Goal: Information Seeking & Learning: Learn about a topic

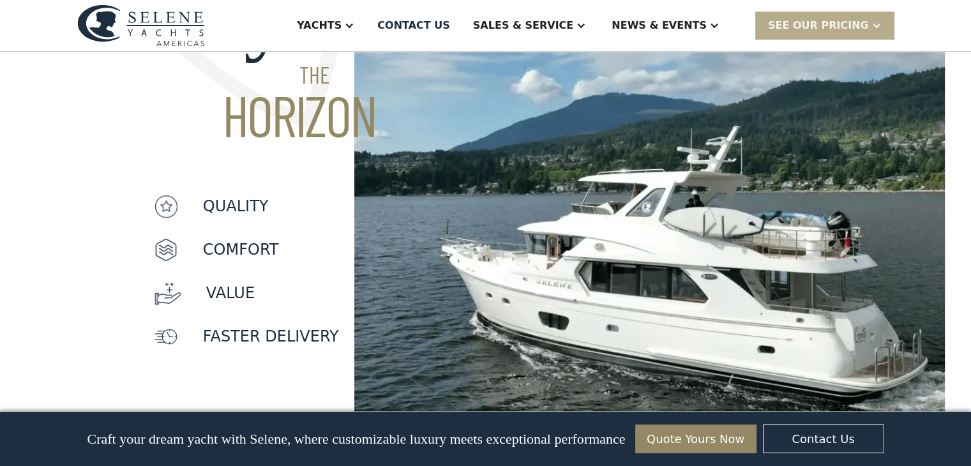
scroll to position [1085, 0]
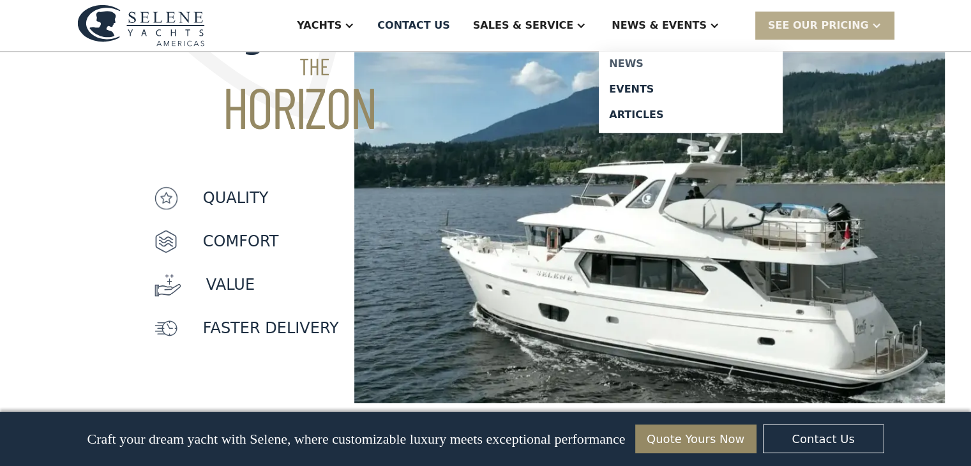
click at [668, 65] on div "News" at bounding box center [690, 64] width 163 height 10
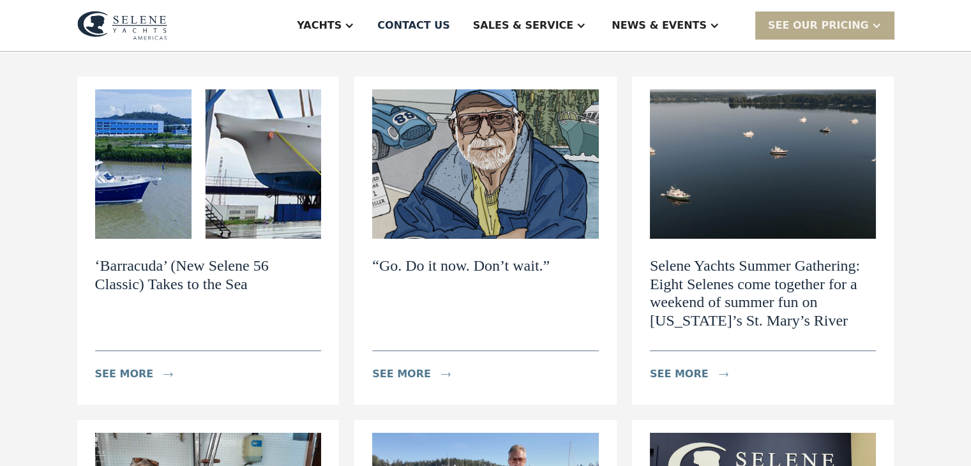
scroll to position [128, 0]
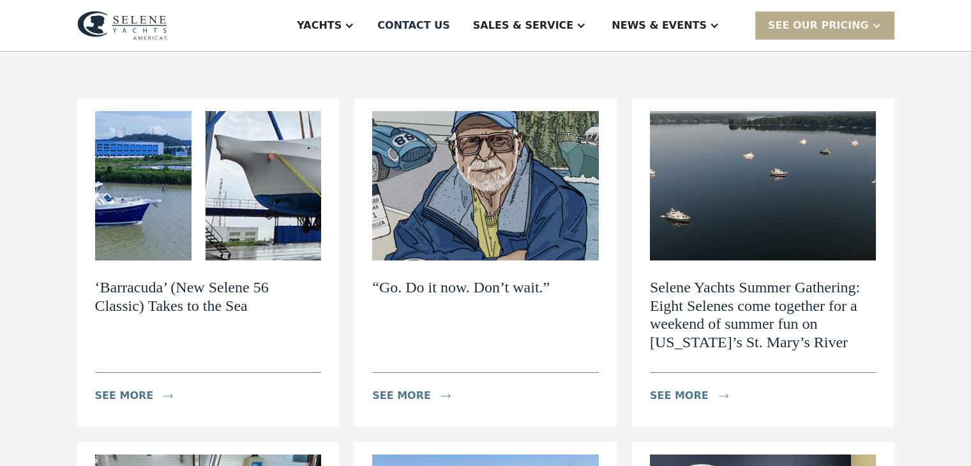
click at [133, 186] on img at bounding box center [208, 185] width 227 height 149
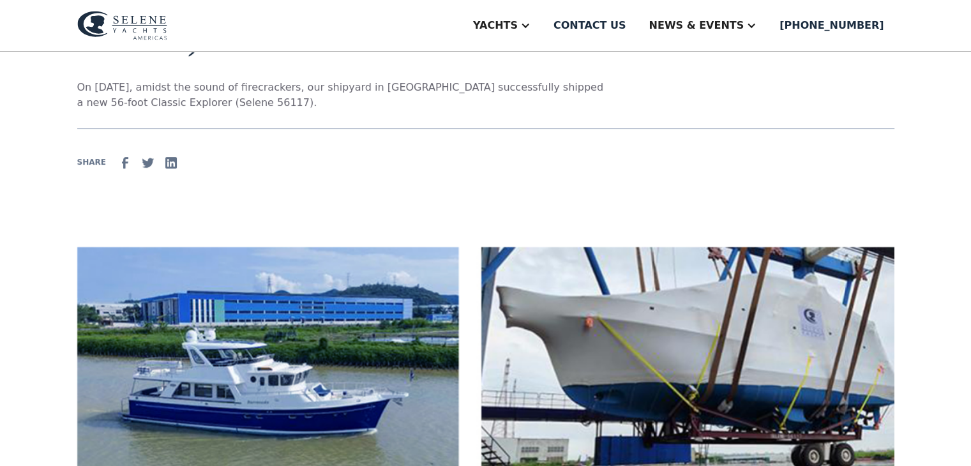
scroll to position [192, 0]
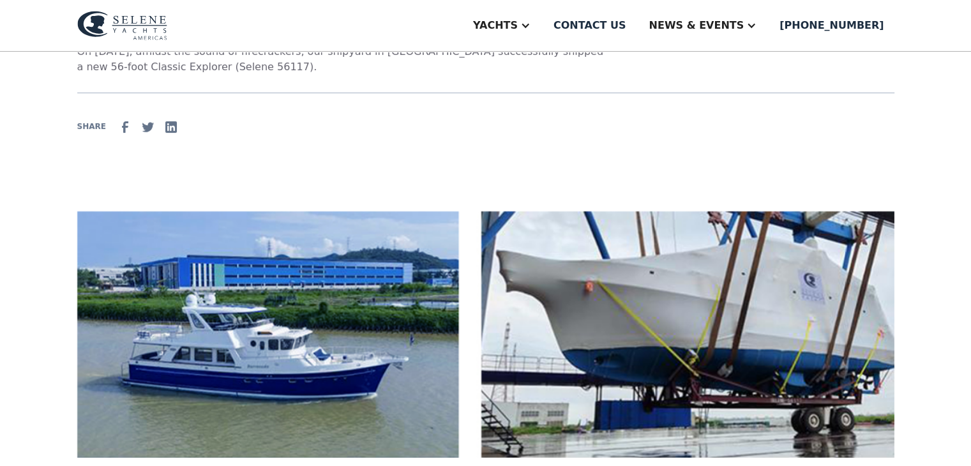
click at [208, 379] on img at bounding box center [485, 334] width 817 height 246
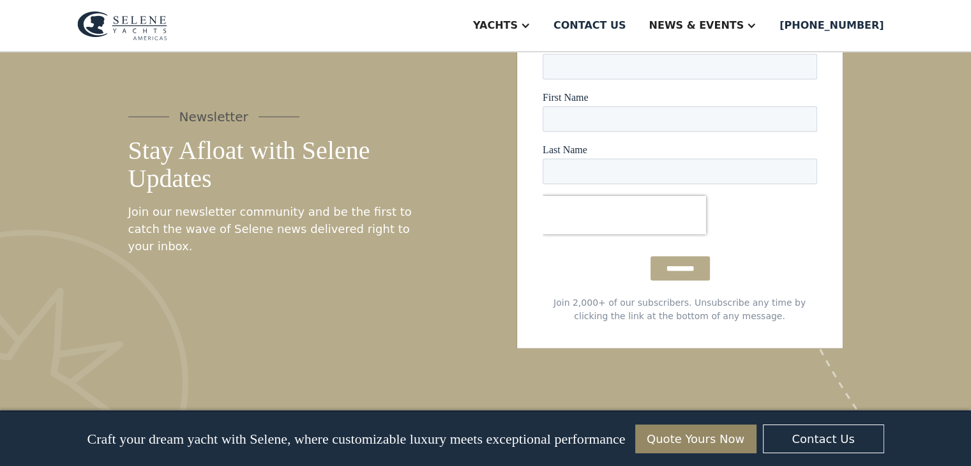
scroll to position [2362, 0]
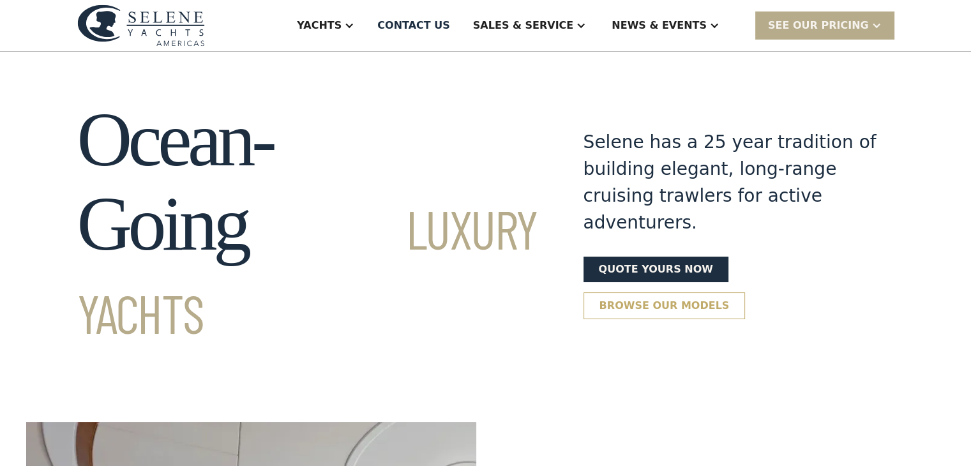
click at [746, 292] on link "Browse our models" at bounding box center [664, 305] width 162 height 27
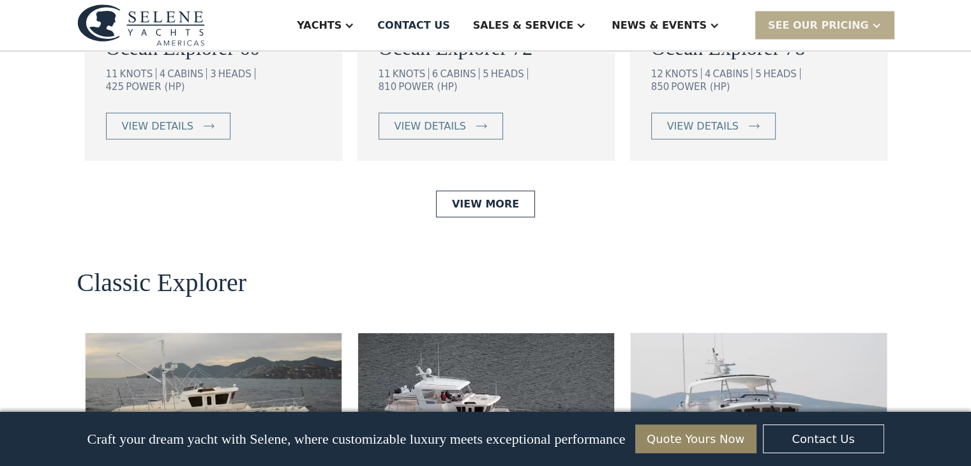
scroll to position [2686, 0]
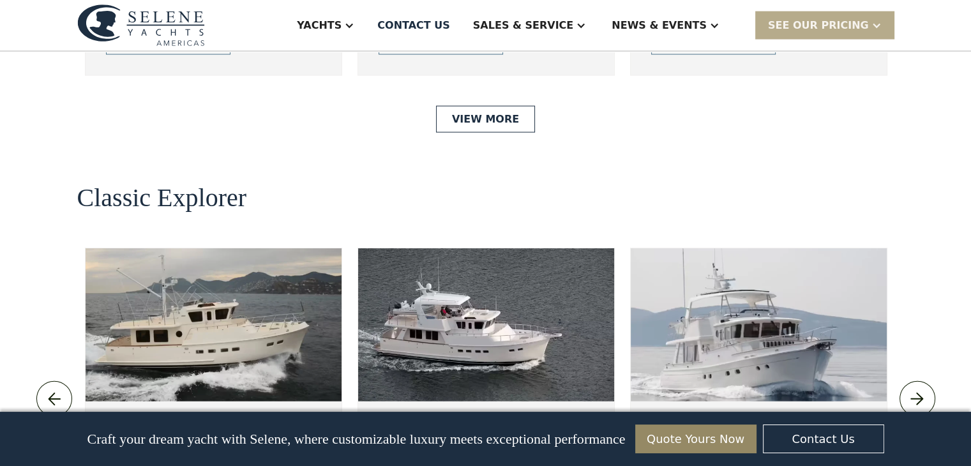
click at [755, 248] on img at bounding box center [759, 324] width 256 height 153
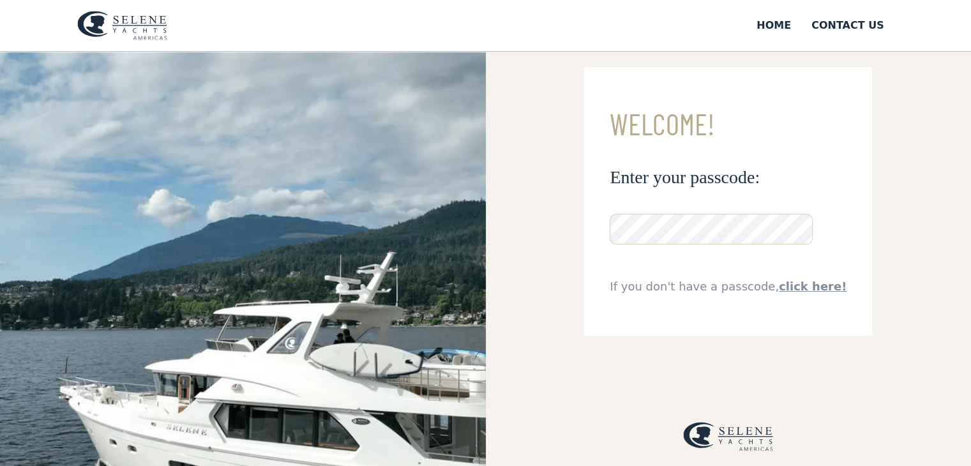
scroll to position [20, 0]
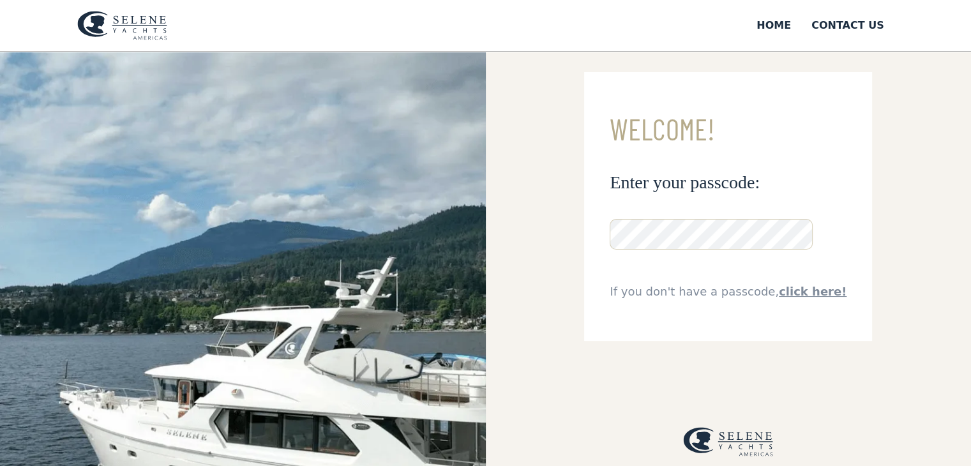
click at [297, 266] on img at bounding box center [243, 326] width 486 height 590
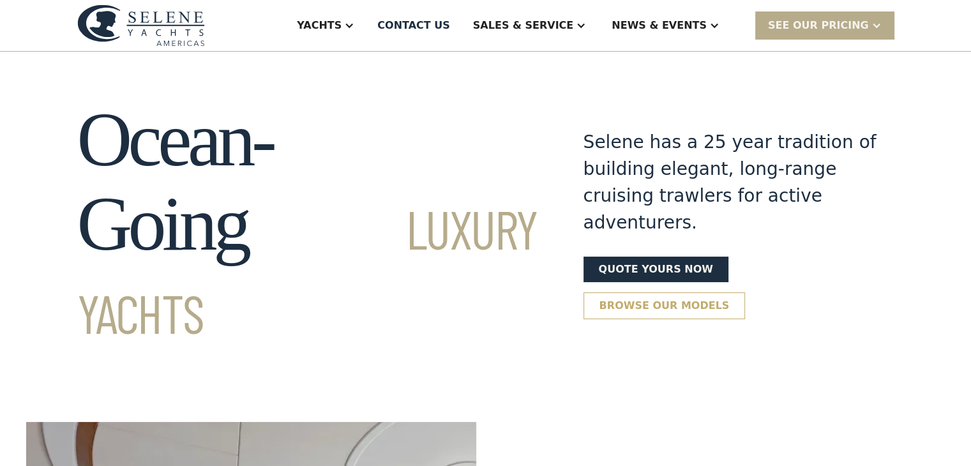
click at [746, 292] on link "Browse our models" at bounding box center [664, 305] width 162 height 27
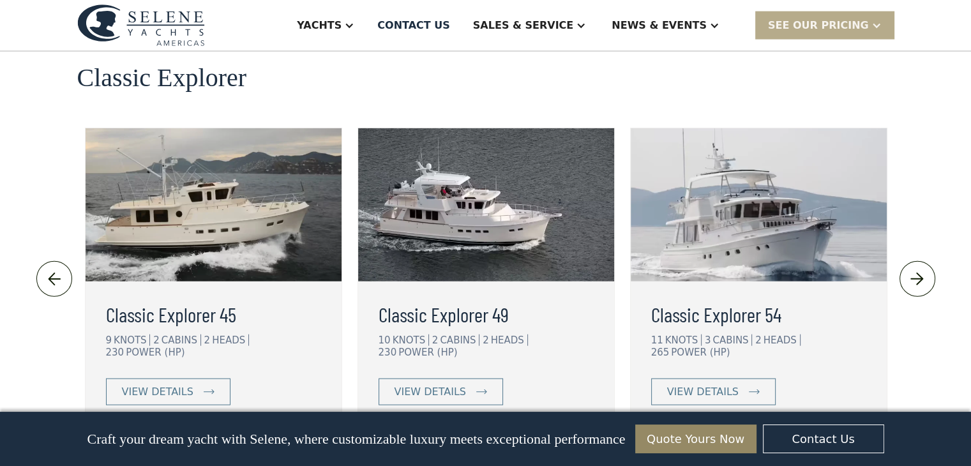
scroll to position [2814, 0]
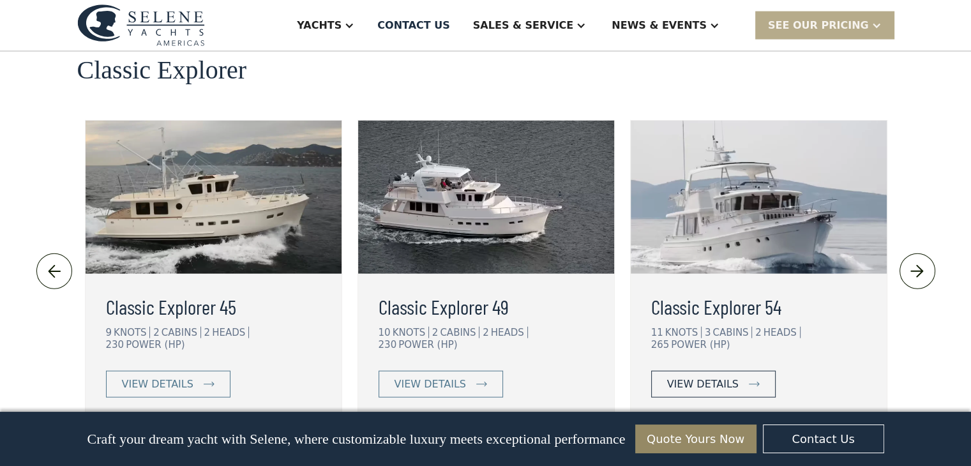
click at [718, 377] on div "view details" at bounding box center [702, 384] width 71 height 15
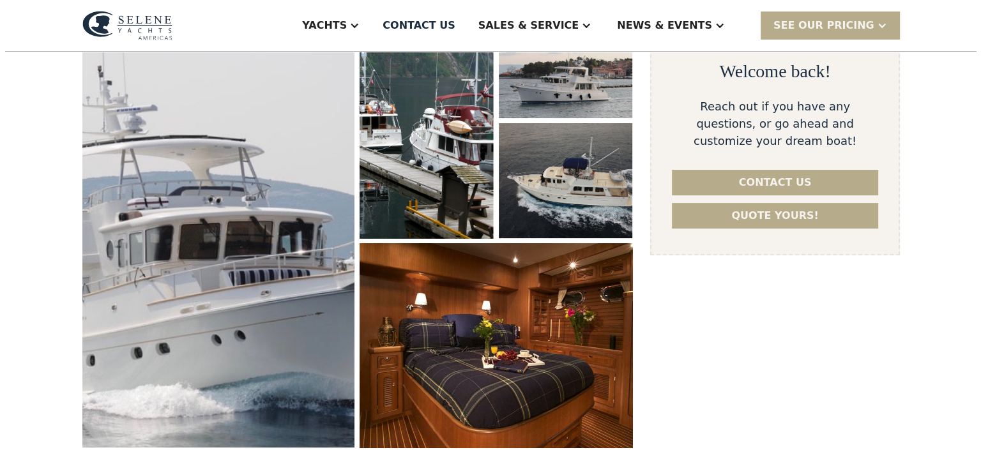
scroll to position [192, 0]
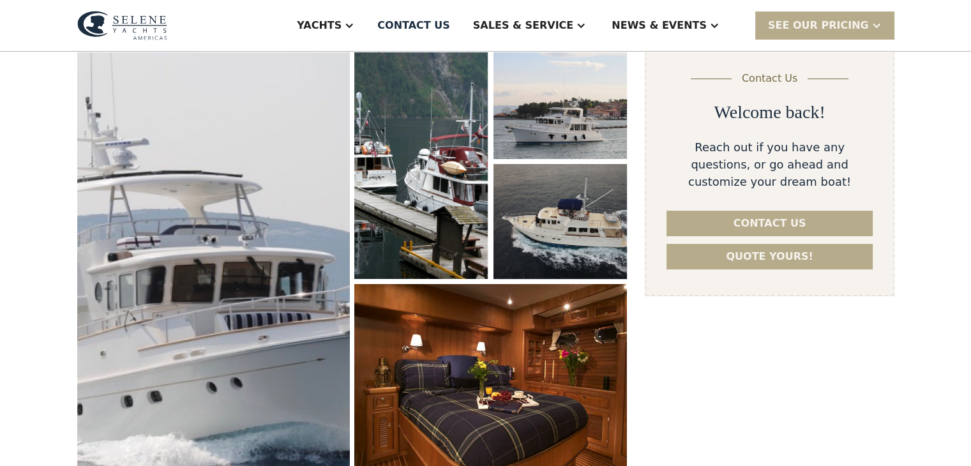
click at [313, 275] on img "open lightbox" at bounding box center [213, 266] width 289 height 471
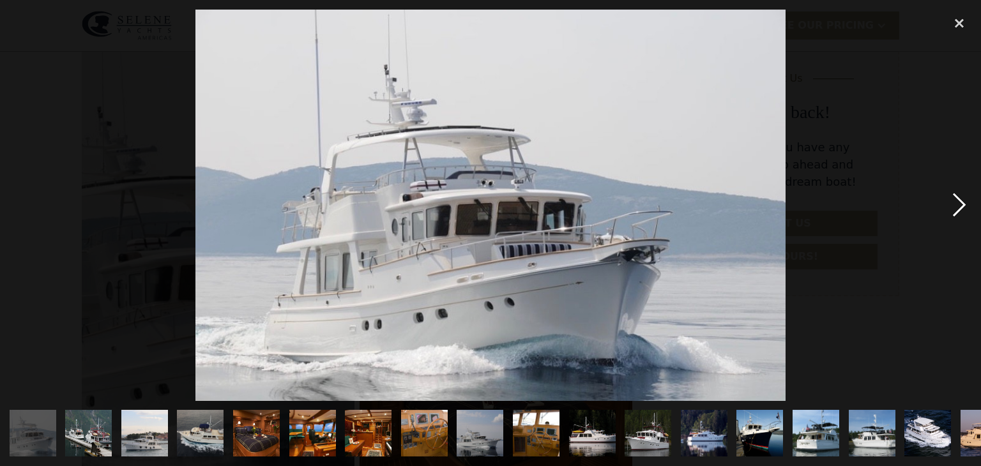
click at [959, 204] on div "next image" at bounding box center [958, 205] width 43 height 391
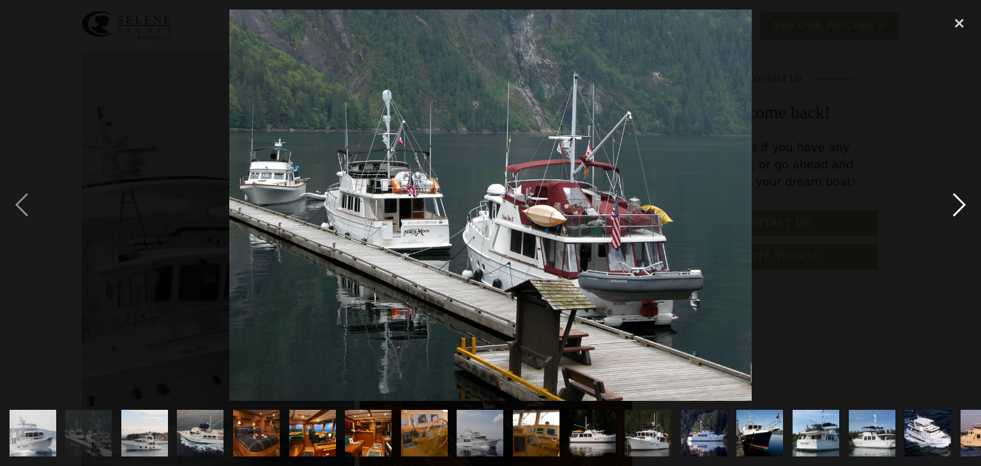
click at [959, 204] on div "next image" at bounding box center [958, 205] width 43 height 391
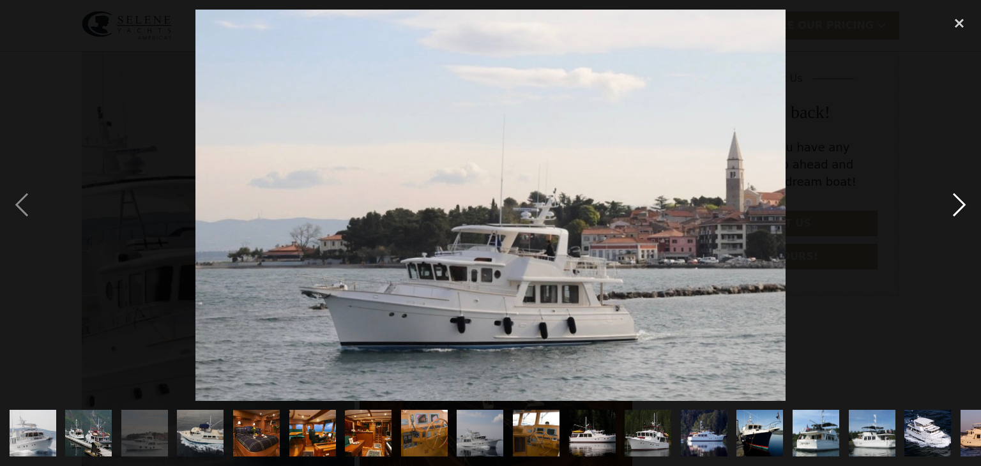
click at [959, 204] on div "next image" at bounding box center [958, 205] width 43 height 391
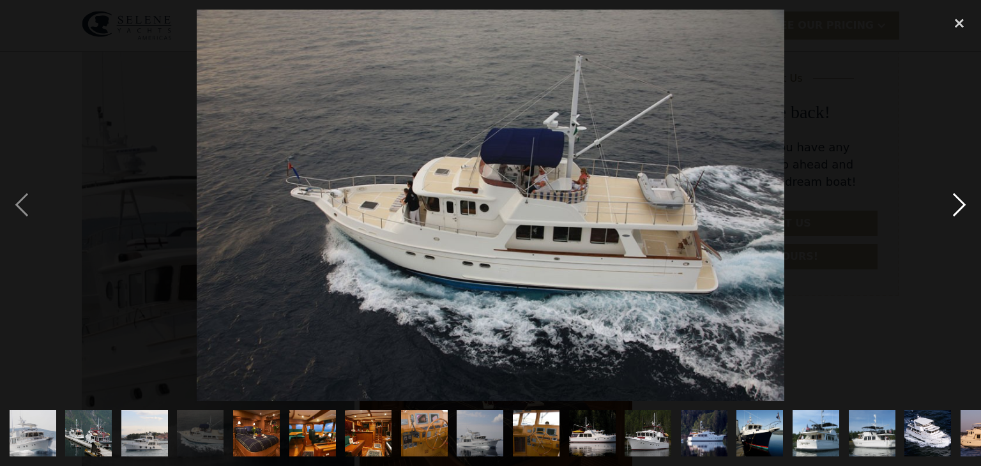
click at [959, 204] on div "next image" at bounding box center [958, 205] width 43 height 391
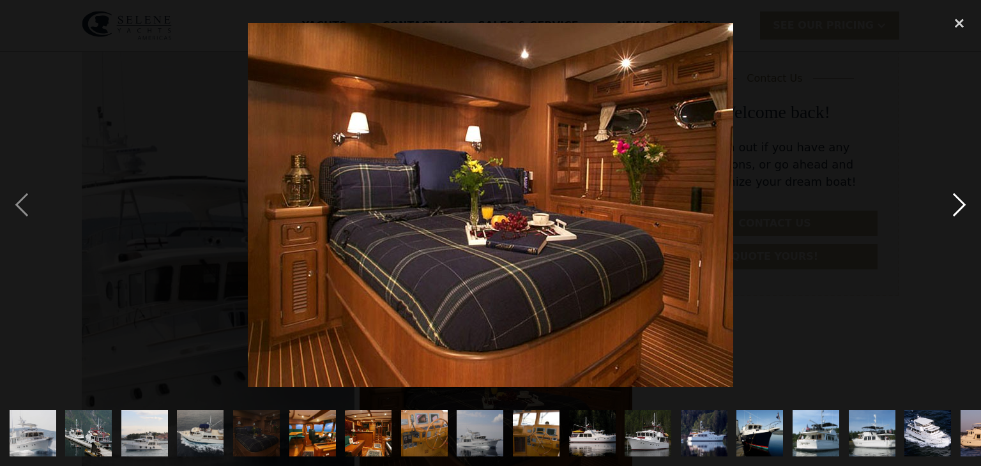
click at [959, 204] on div "next image" at bounding box center [958, 205] width 43 height 391
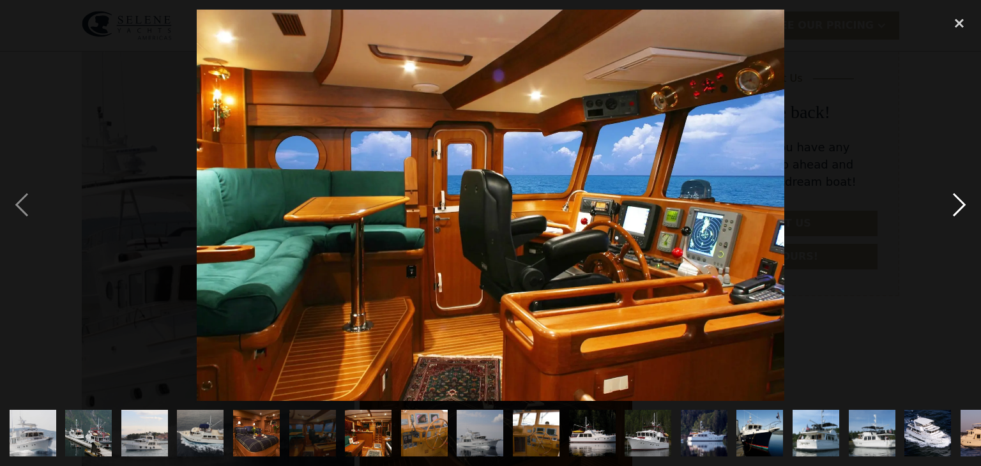
click at [959, 204] on div "next image" at bounding box center [958, 205] width 43 height 391
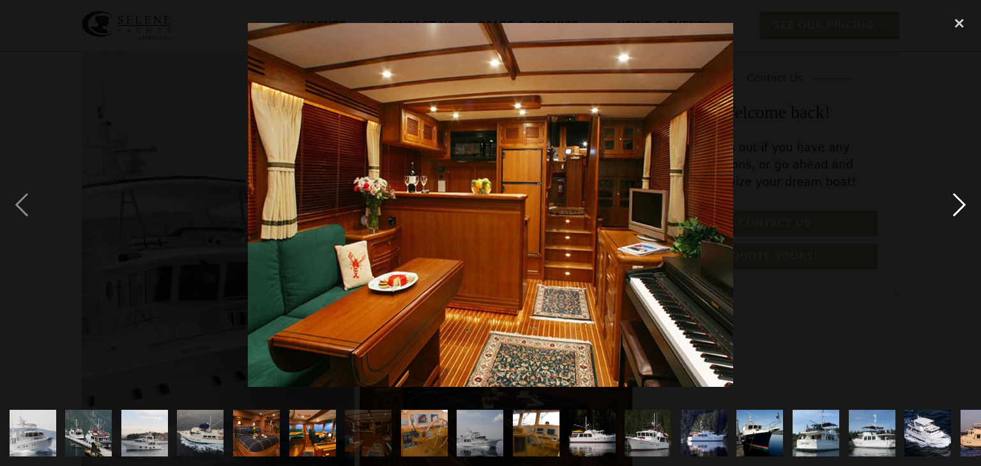
click at [959, 204] on div "next image" at bounding box center [958, 205] width 43 height 391
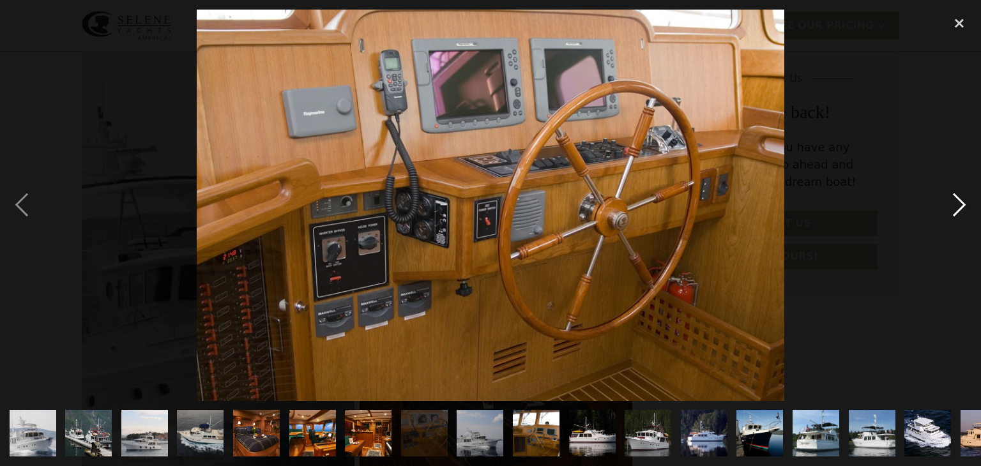
click at [959, 204] on div "next image" at bounding box center [958, 205] width 43 height 391
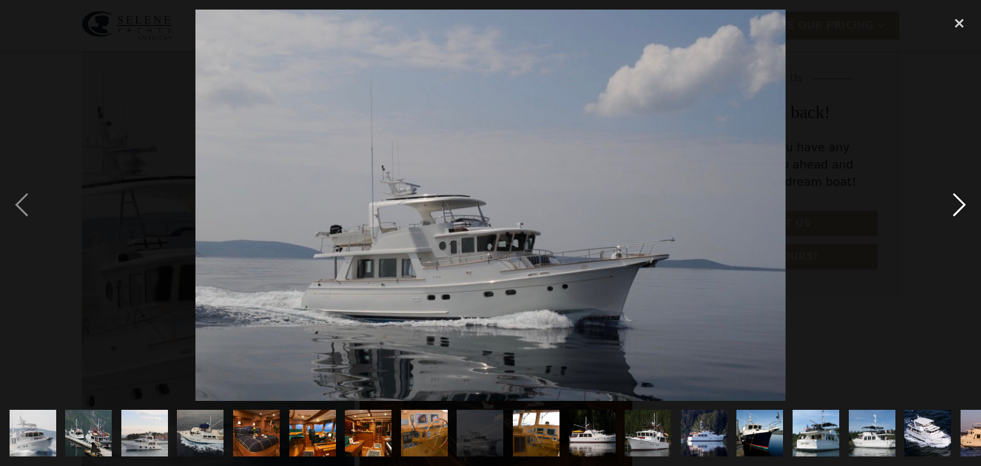
click at [959, 204] on div "next image" at bounding box center [958, 205] width 43 height 391
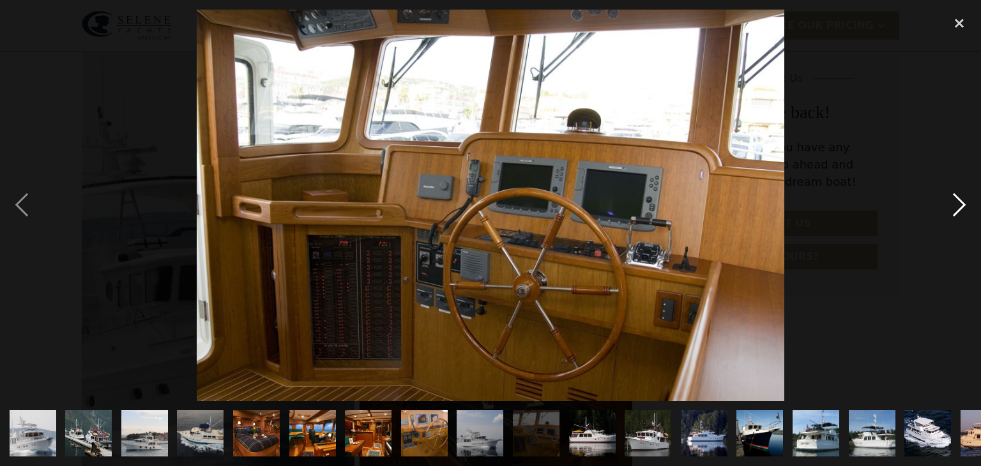
click at [959, 204] on div "next image" at bounding box center [958, 205] width 43 height 391
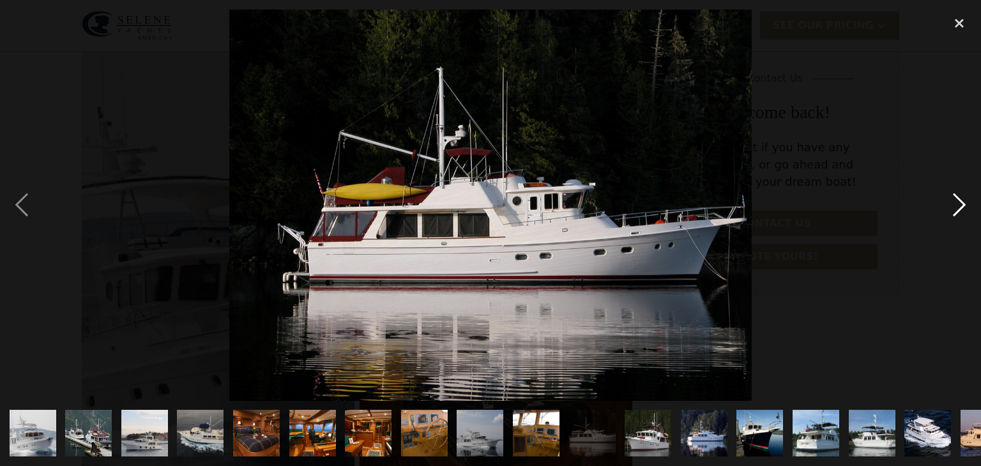
click at [959, 204] on div "next image" at bounding box center [958, 205] width 43 height 391
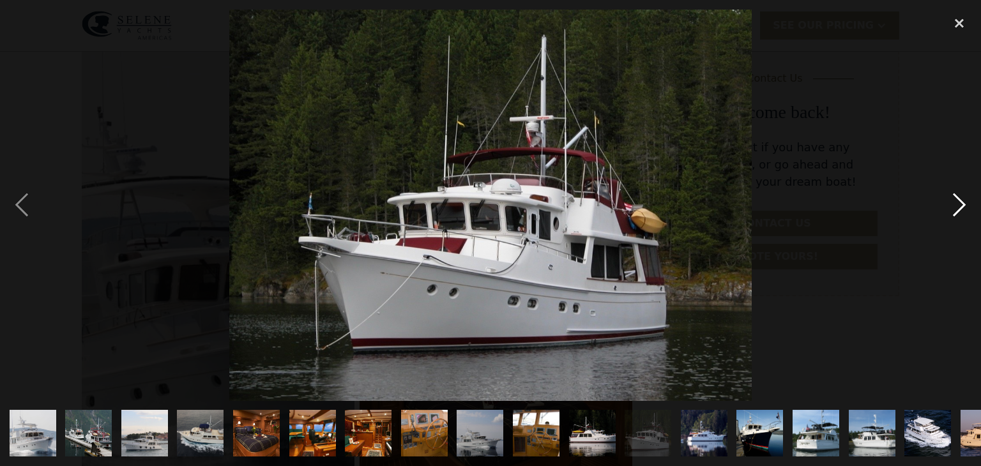
click at [959, 204] on div "next image" at bounding box center [958, 205] width 43 height 391
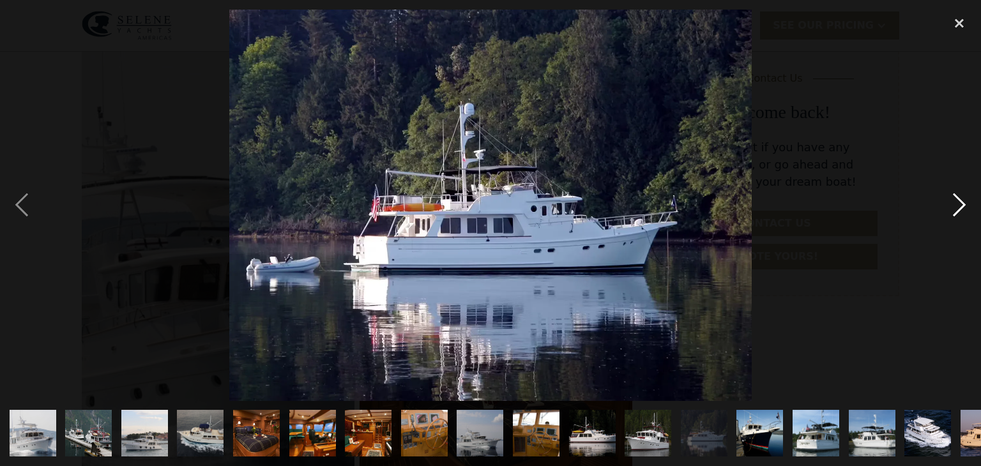
click at [959, 204] on div "next image" at bounding box center [958, 205] width 43 height 391
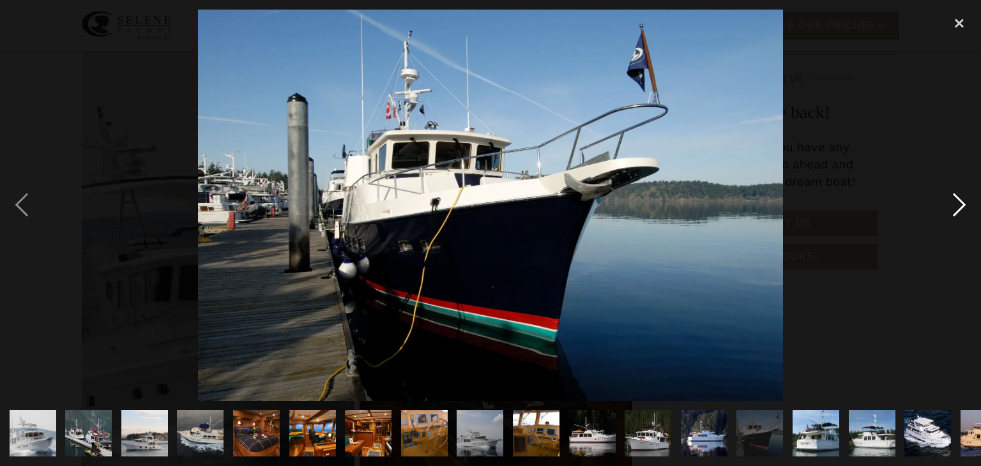
click at [959, 204] on div "next image" at bounding box center [958, 205] width 43 height 391
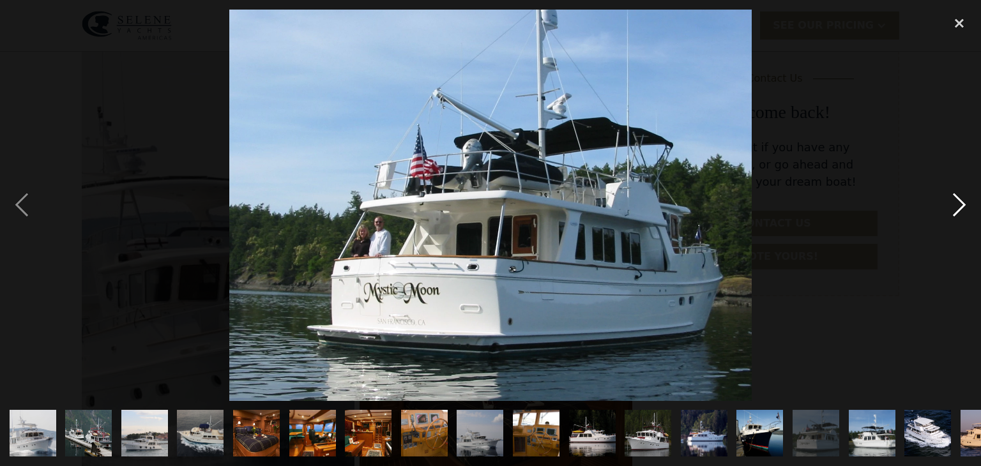
click at [959, 205] on div "next image" at bounding box center [958, 205] width 43 height 391
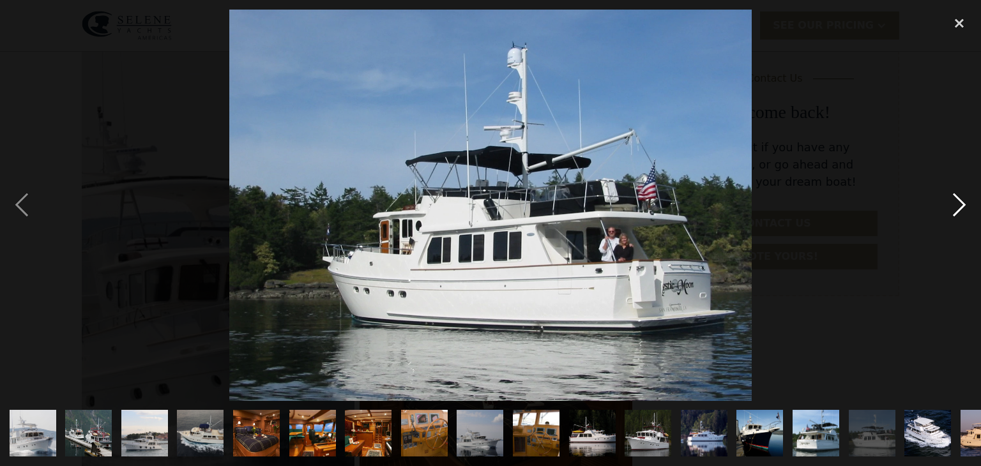
click at [959, 205] on div "next image" at bounding box center [958, 205] width 43 height 391
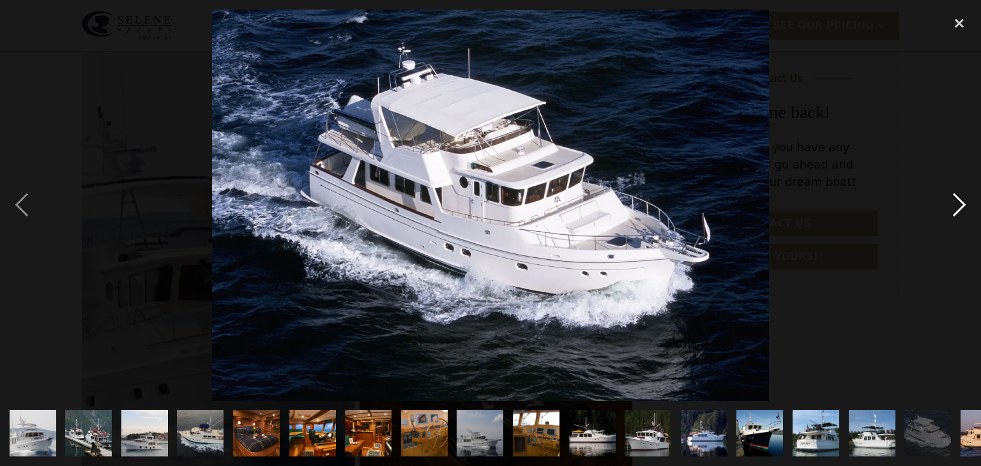
click at [959, 205] on div "next image" at bounding box center [958, 205] width 43 height 391
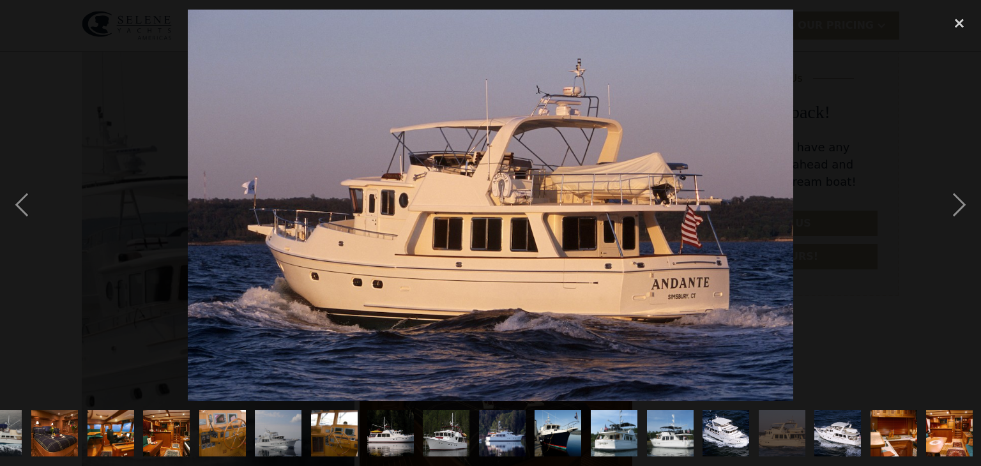
scroll to position [0, 202]
